Goal: Obtain resource: Download file/media

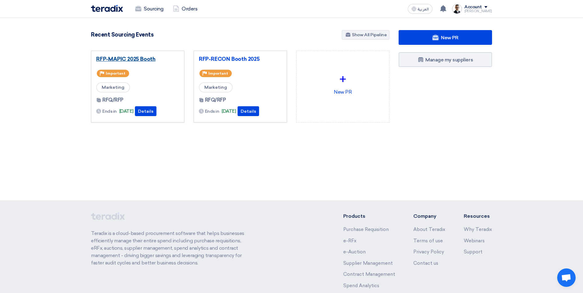
click at [136, 58] on link "RFP-MAPIC 2025 Booth" at bounding box center [137, 59] width 83 height 6
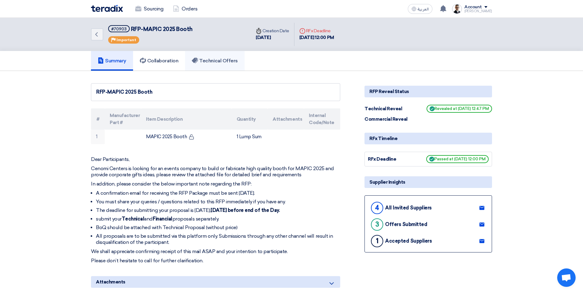
click at [218, 58] on h5 "Technical Offers" at bounding box center [215, 61] width 46 height 6
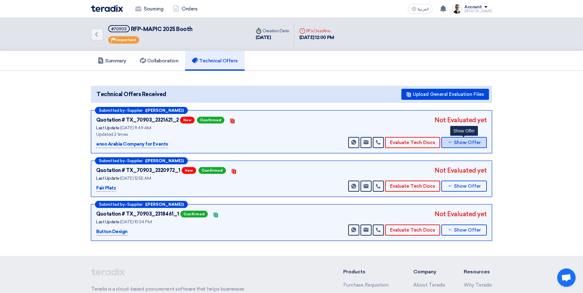
click at [465, 145] on span "Show Offer" at bounding box center [467, 143] width 27 height 5
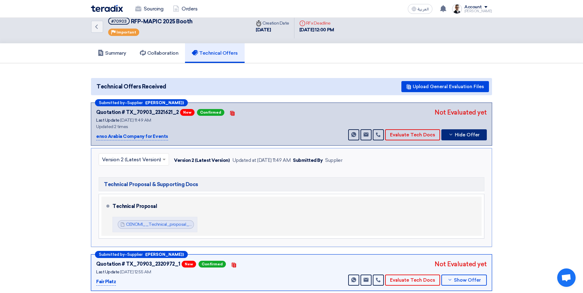
scroll to position [31, 0]
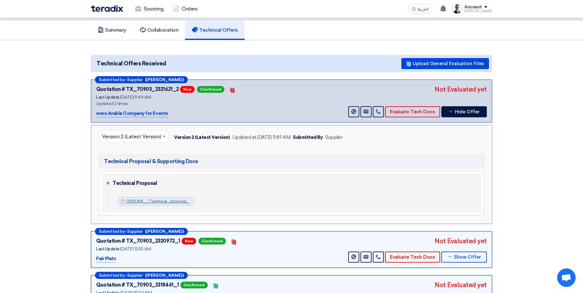
click at [184, 201] on link "CENOMI__Technical_proposal___1755761906931.pdf" at bounding box center [179, 201] width 106 height 5
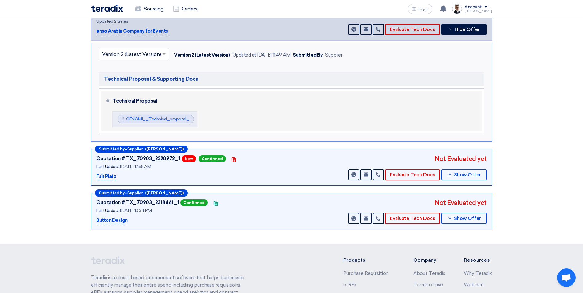
scroll to position [123, 0]
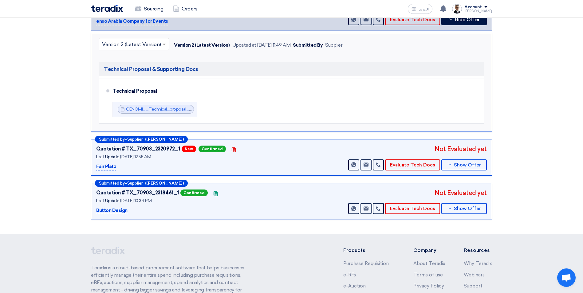
click at [543, 145] on section "Technical Offers Received Upload General Evaluation Files Submitted by – Suppli…" at bounding box center [291, 91] width 583 height 287
click at [465, 163] on span "Show Offer" at bounding box center [467, 165] width 27 height 5
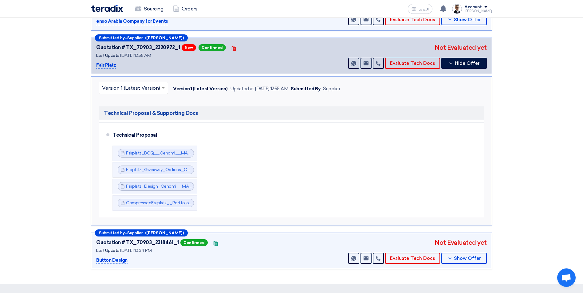
click at [534, 116] on section "Technical Offers Received Upload General Evaluation Files Submitted by – Suppli…" at bounding box center [291, 116] width 583 height 336
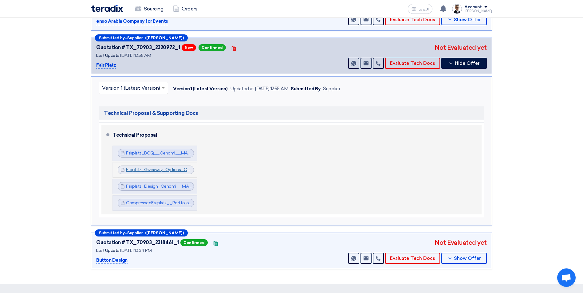
click at [168, 171] on link "Fairplatz_Giveaway_Options_Cenomi__MAPIC__Unpriced_1755725944488.pdf" at bounding box center [205, 169] width 158 height 5
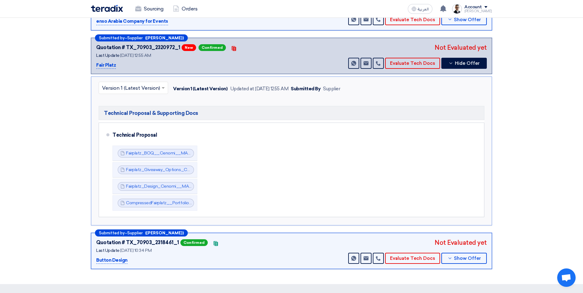
click at [540, 127] on section "Technical Offers Received Upload General Evaluation Files Submitted by – Suppli…" at bounding box center [291, 116] width 583 height 336
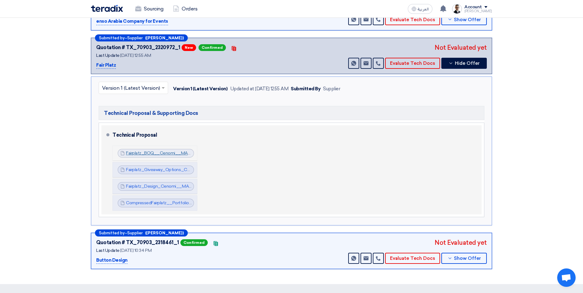
click at [181, 154] on link "Fairplatz_BOQ__Cenomi__MAPIC__1755725881419.pdf" at bounding box center [181, 153] width 111 height 5
click at [177, 186] on link "Fairplatz_Design_Cenomi__MAPIC__1755726850729.pdf" at bounding box center [183, 186] width 114 height 5
click at [171, 202] on link "CompressedFairplatz__Portfolio_rev_May__compressed_1755726912027.pdf" at bounding box center [202, 202] width 153 height 5
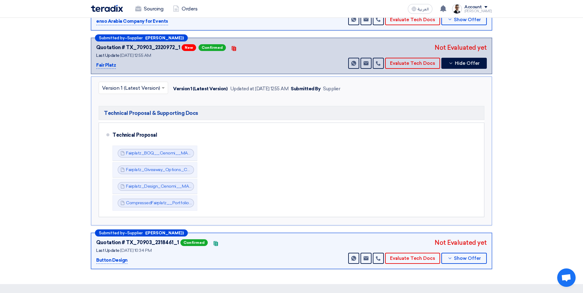
click at [541, 174] on section "Technical Offers Received Upload General Evaluation Files Submitted by – Suppli…" at bounding box center [291, 116] width 583 height 336
click at [522, 126] on section "Technical Offers Received Upload General Evaluation Files Submitted by – Suppli…" at bounding box center [291, 116] width 583 height 336
click at [464, 63] on span "Hide Offer" at bounding box center [467, 63] width 25 height 5
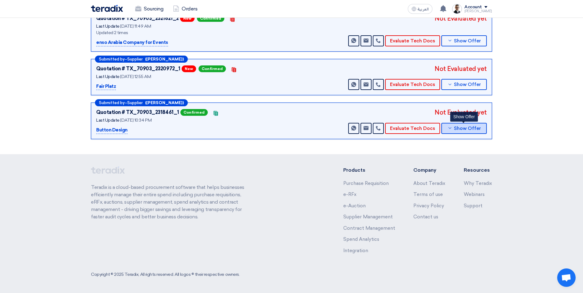
click at [470, 129] on span "Show Offer" at bounding box center [467, 128] width 27 height 5
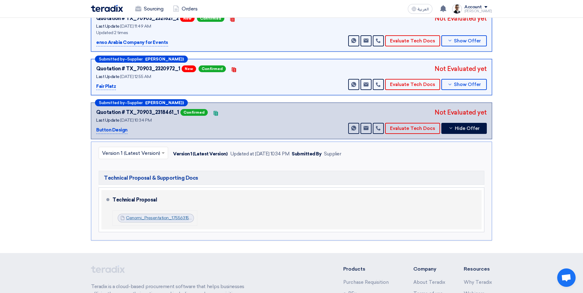
click at [164, 217] on link "Cenomi_Presentation_1755631551128.pdf" at bounding box center [166, 218] width 81 height 5
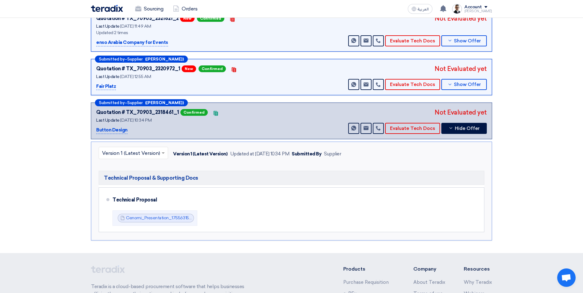
click at [516, 197] on section "Technical Offers Received Upload General Evaluation Files Submitted by – Suppli…" at bounding box center [291, 111] width 583 height 284
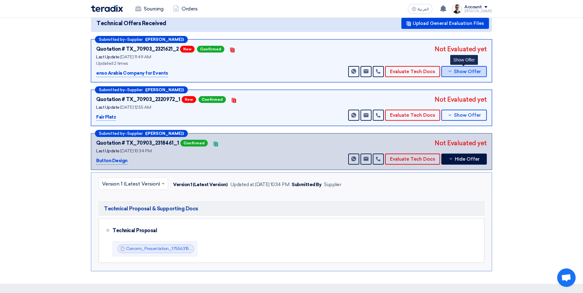
click at [469, 69] on span "Show Offer" at bounding box center [467, 71] width 27 height 5
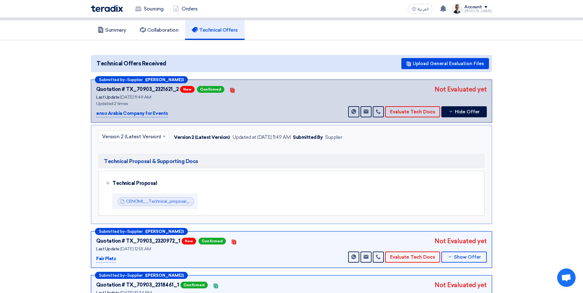
scroll to position [0, 0]
